Goal: Information Seeking & Learning: Learn about a topic

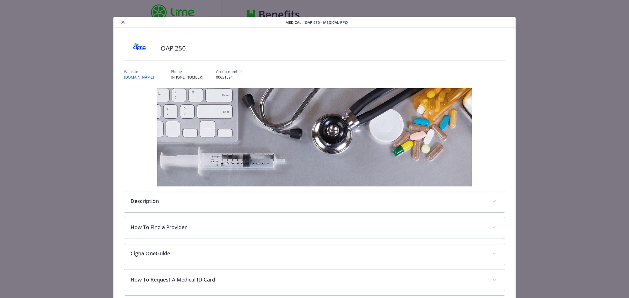
scroll to position [16, 0]
